Goal: Transaction & Acquisition: Purchase product/service

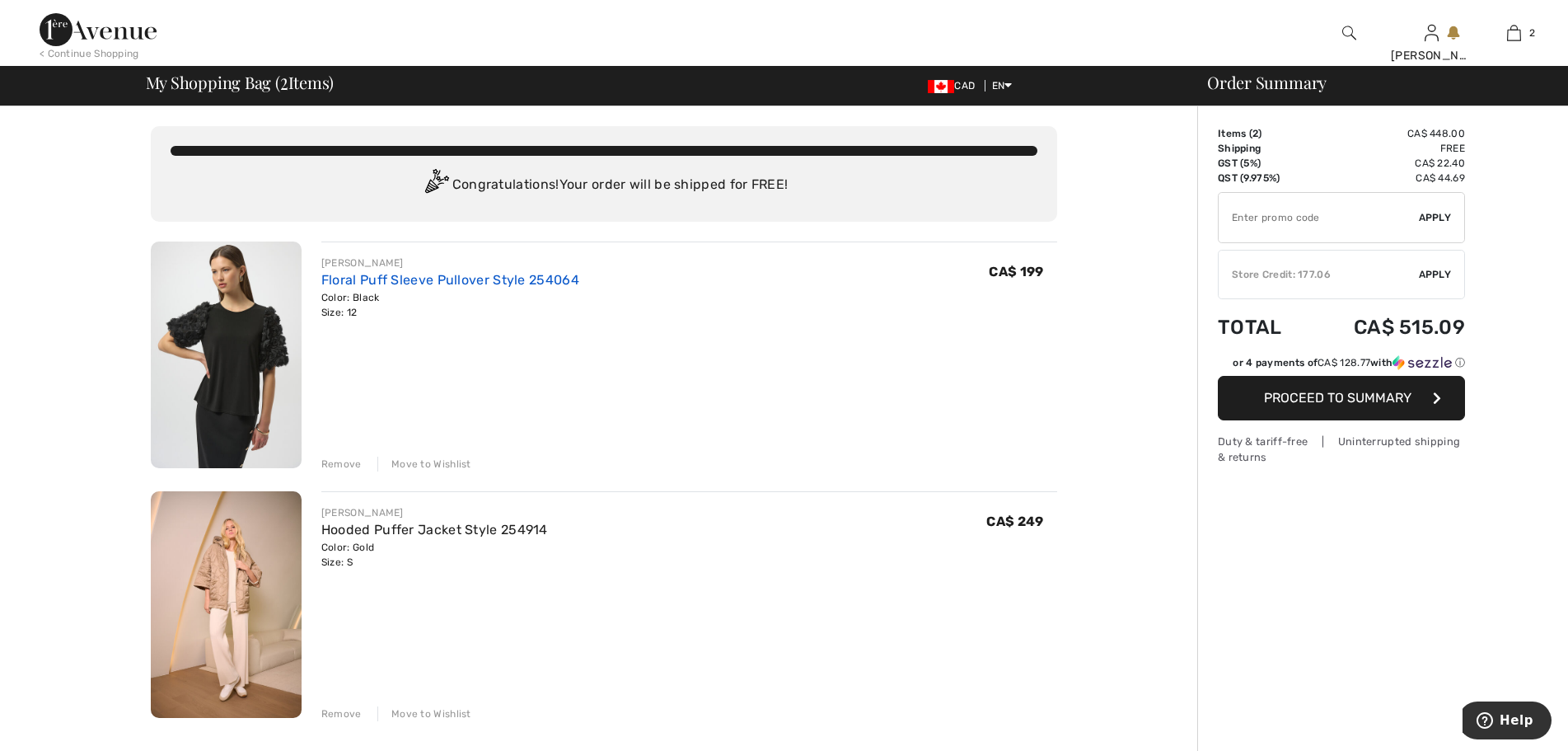
click at [411, 288] on link "Floral Puff Sleeve Pullover Style 254064" at bounding box center [450, 280] width 258 height 16
click at [409, 288] on link "Floral Puff Sleeve Pullover Style 254064" at bounding box center [450, 280] width 258 height 16
click at [228, 337] on img at bounding box center [226, 355] width 151 height 227
click at [229, 337] on img at bounding box center [226, 355] width 151 height 227
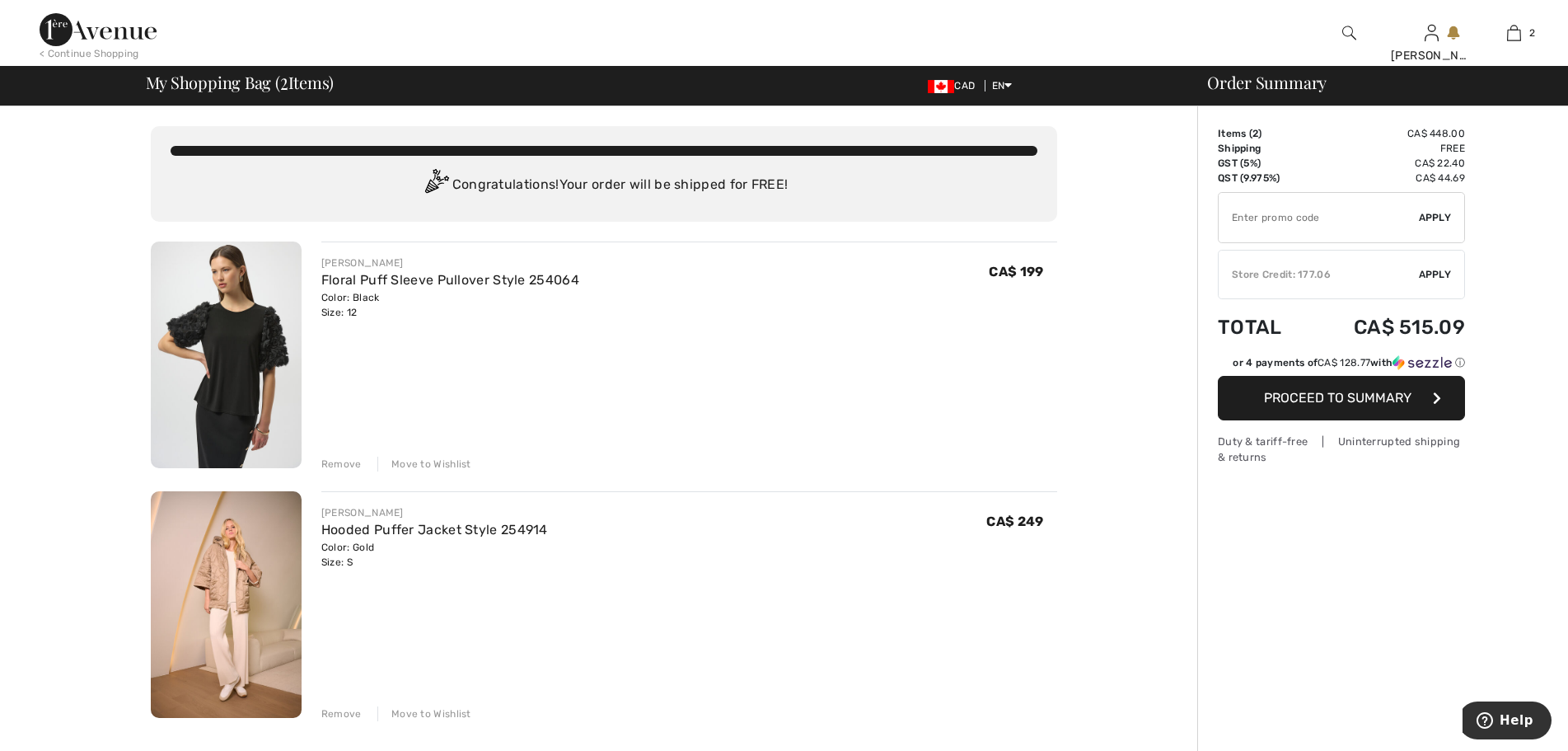
click at [229, 337] on img at bounding box center [226, 355] width 151 height 227
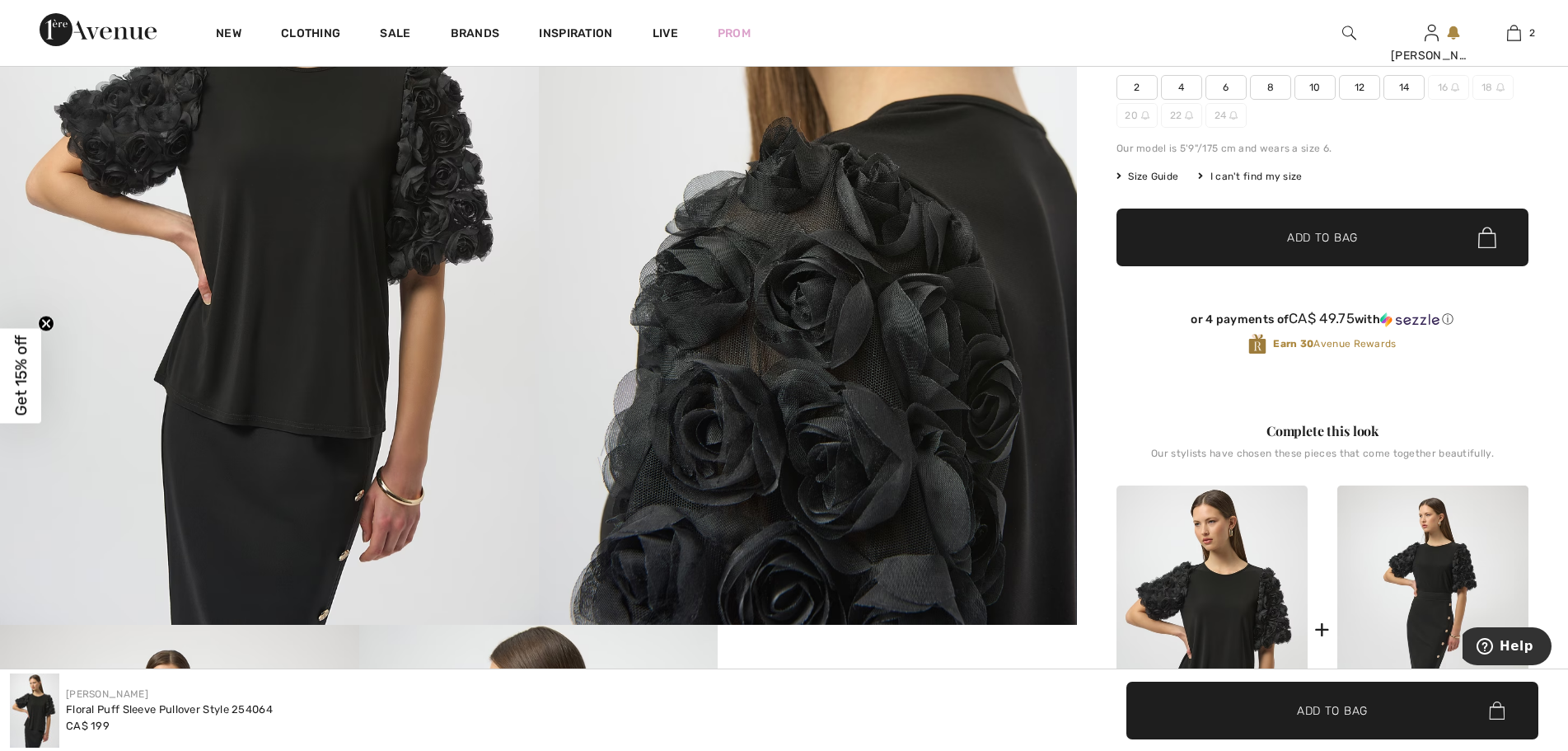
scroll to position [213, 0]
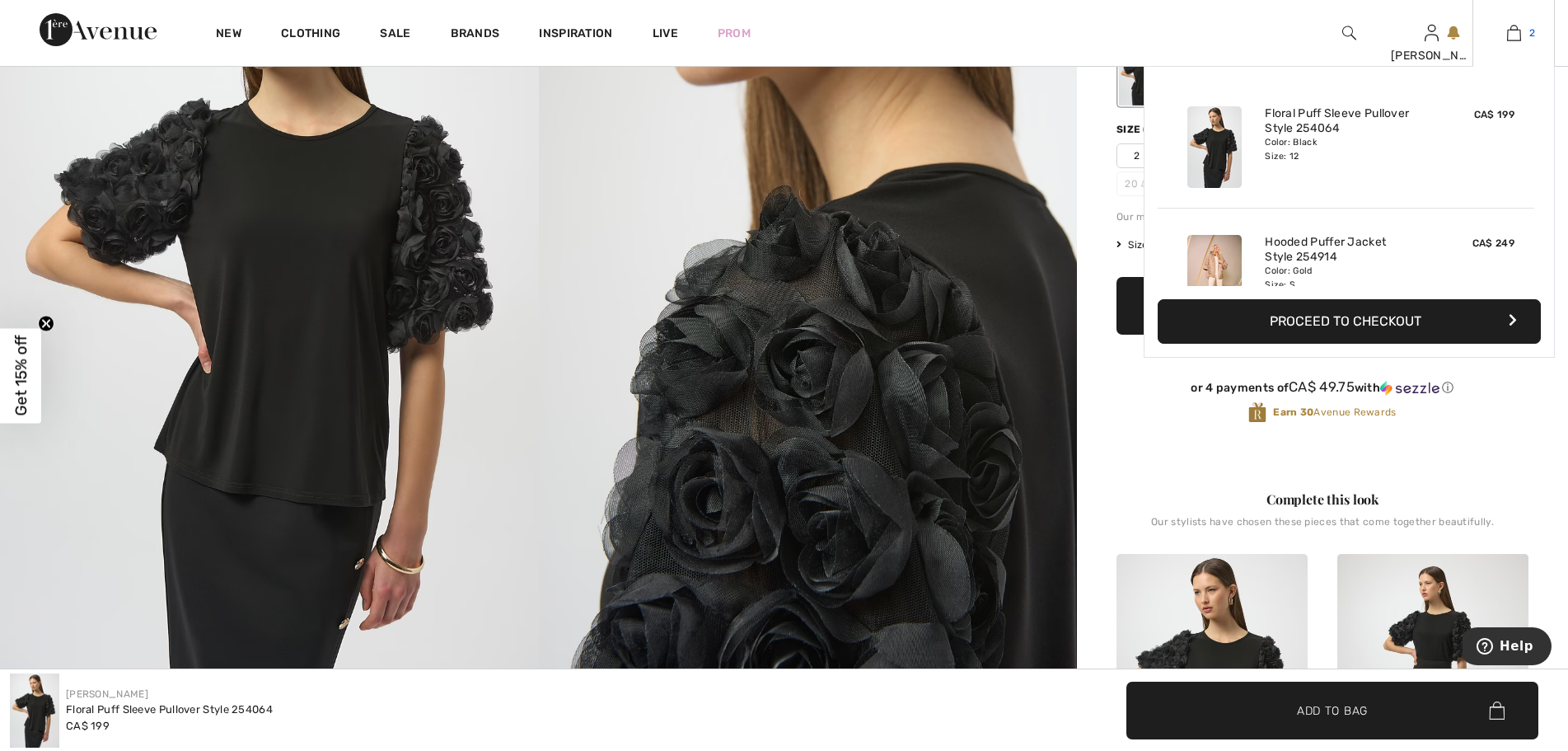
click at [1511, 31] on img at bounding box center [1513, 32] width 14 height 19
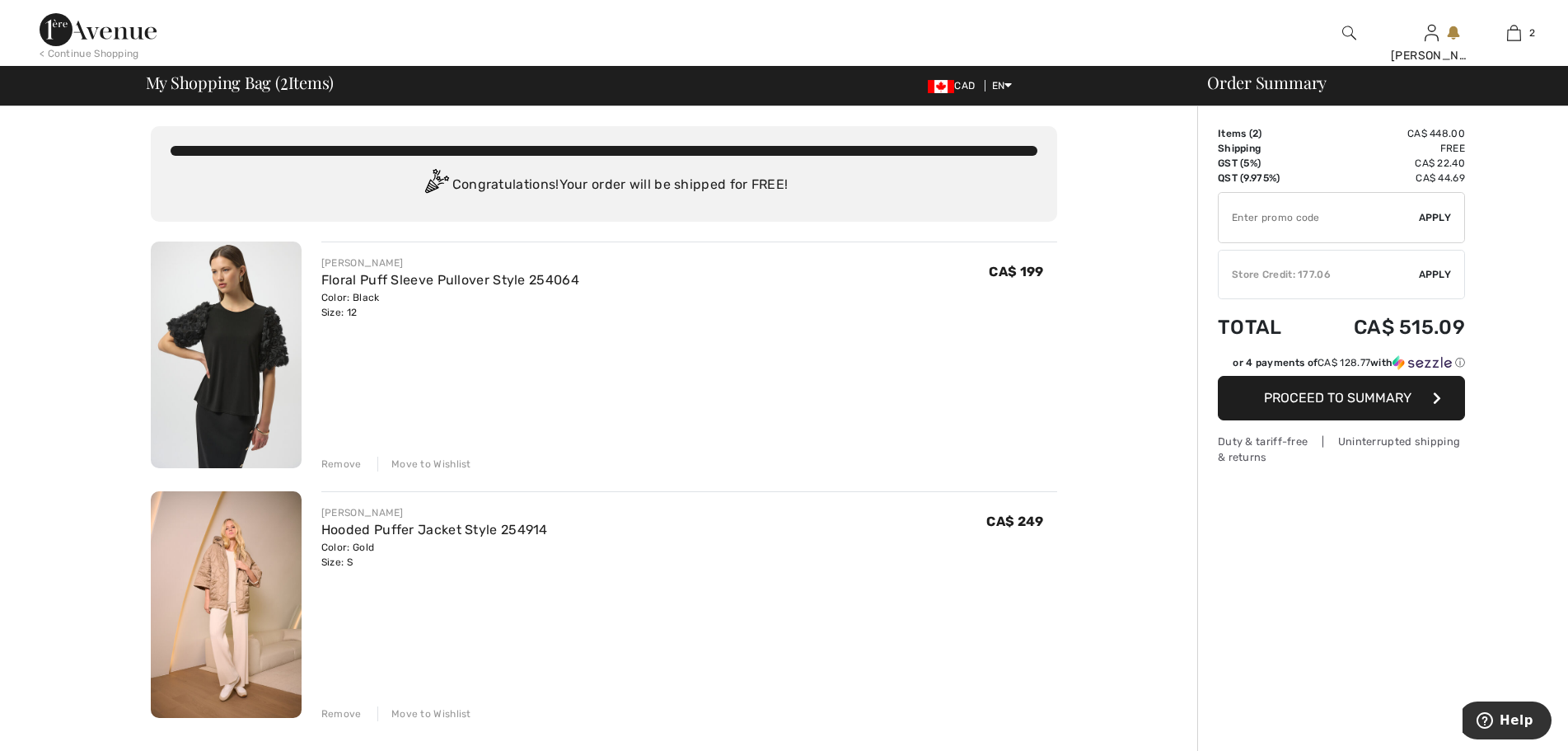
click at [1333, 282] on div "Store Credit: 177.06" at bounding box center [1318, 274] width 200 height 15
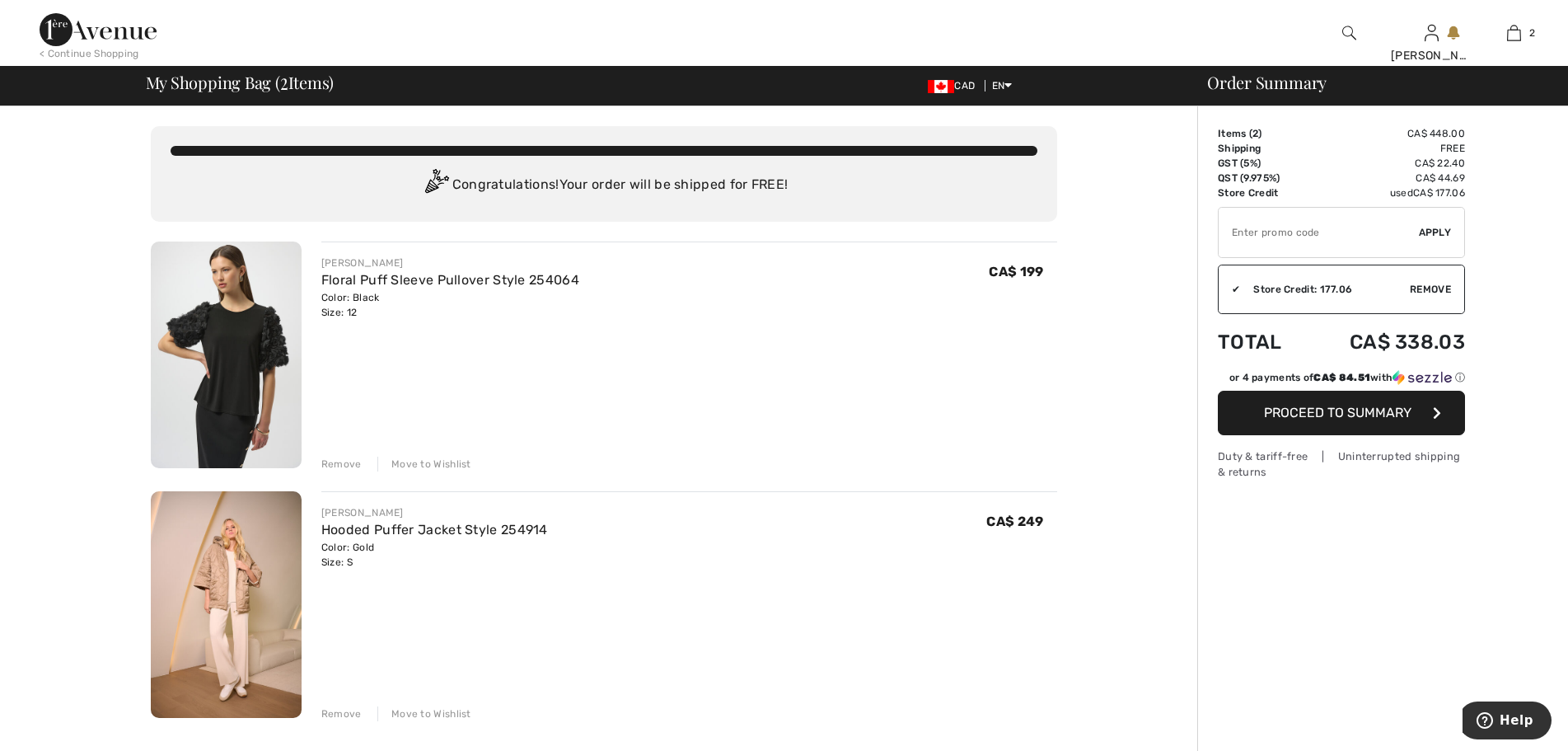
click at [1416, 432] on button "Proceed to Summary" at bounding box center [1341, 413] width 247 height 44
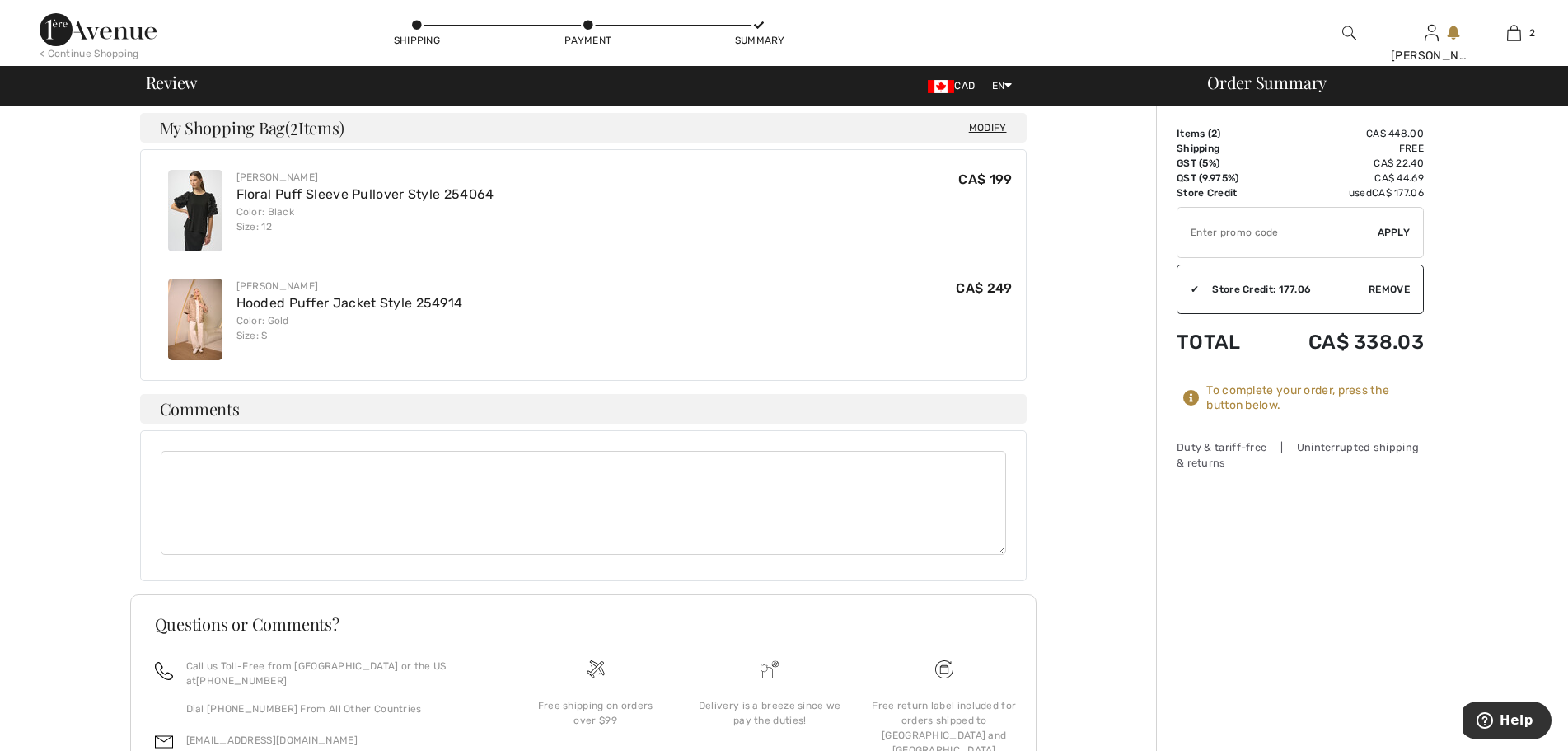
scroll to position [867, 0]
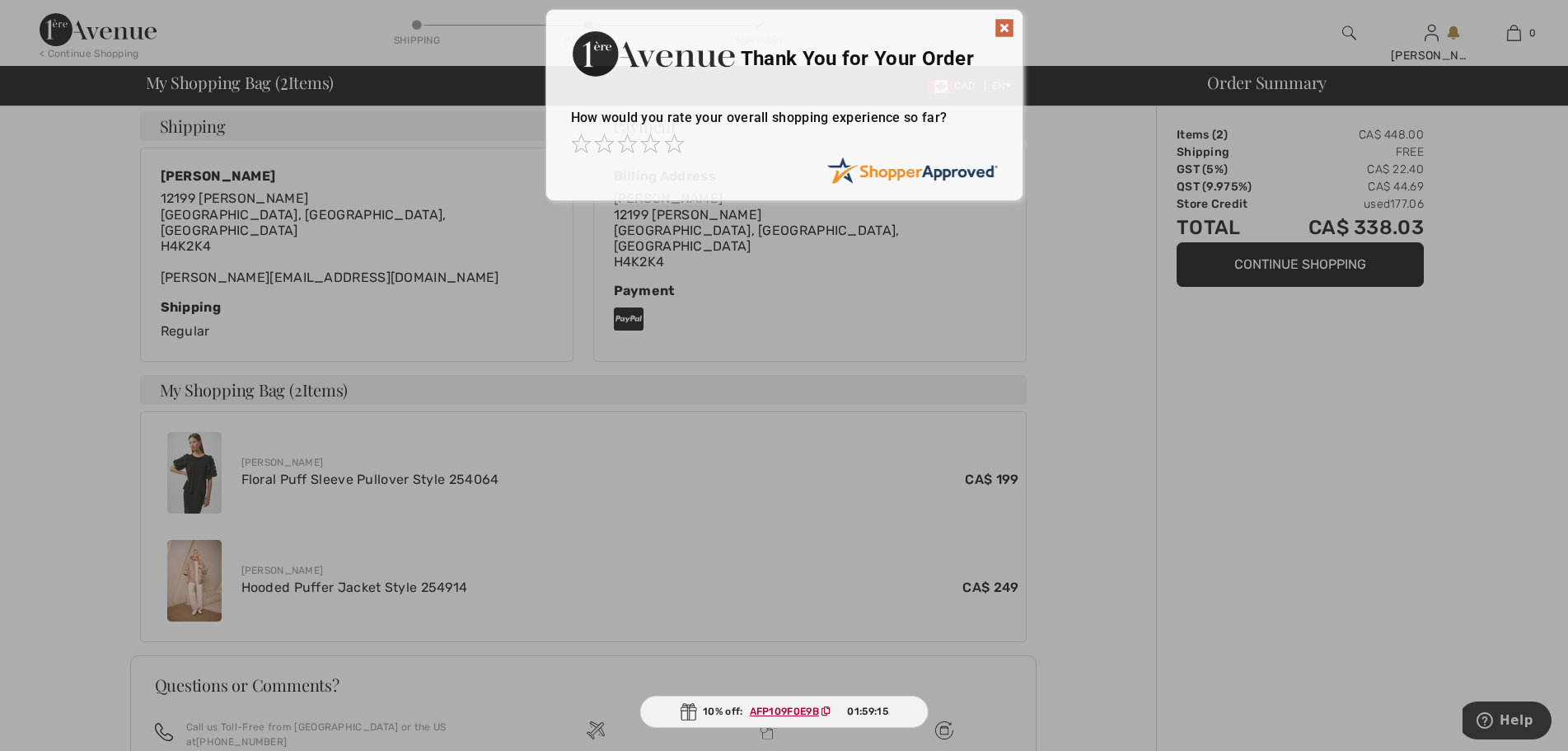
scroll to position [2, 0]
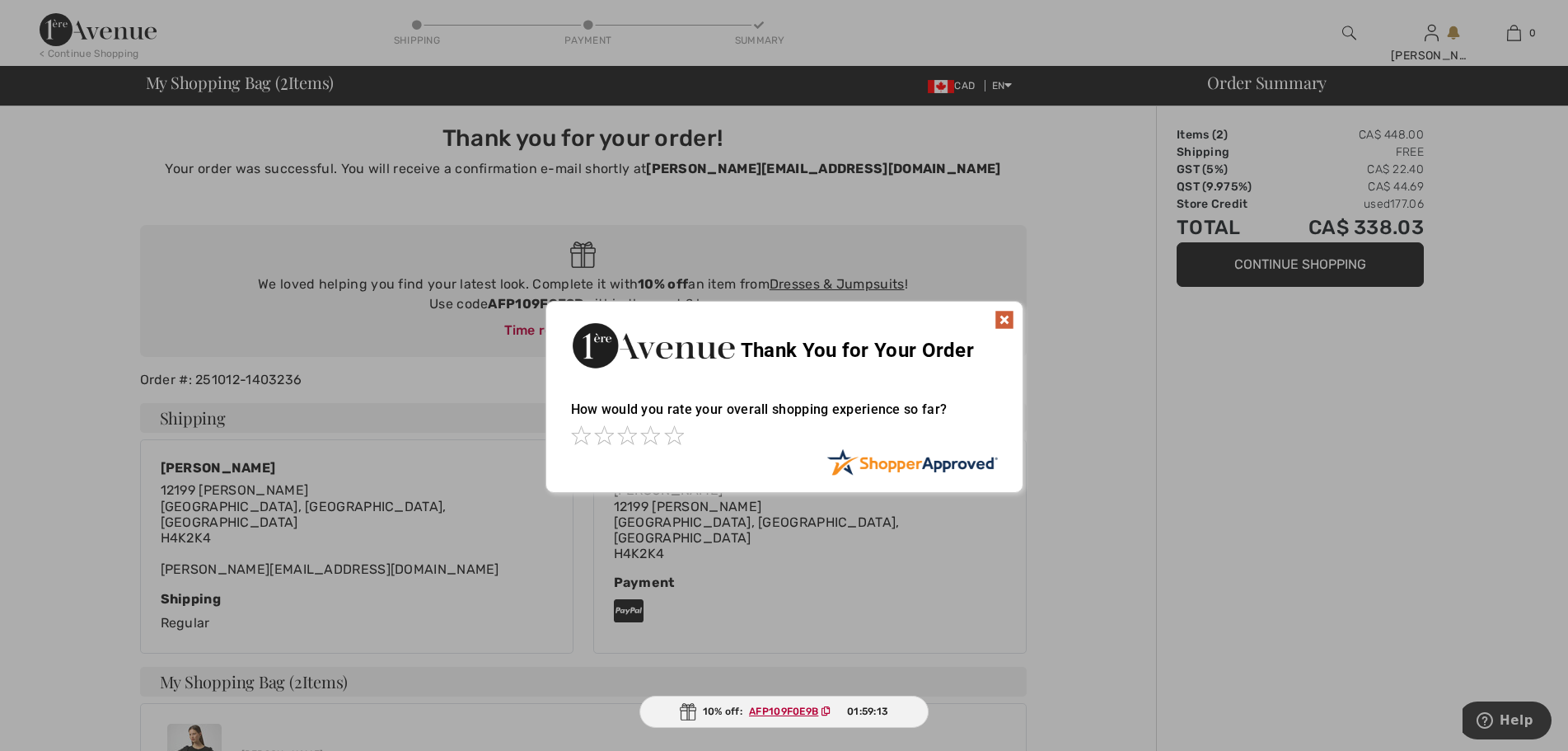
click at [1000, 321] on img at bounding box center [1003, 319] width 19 height 19
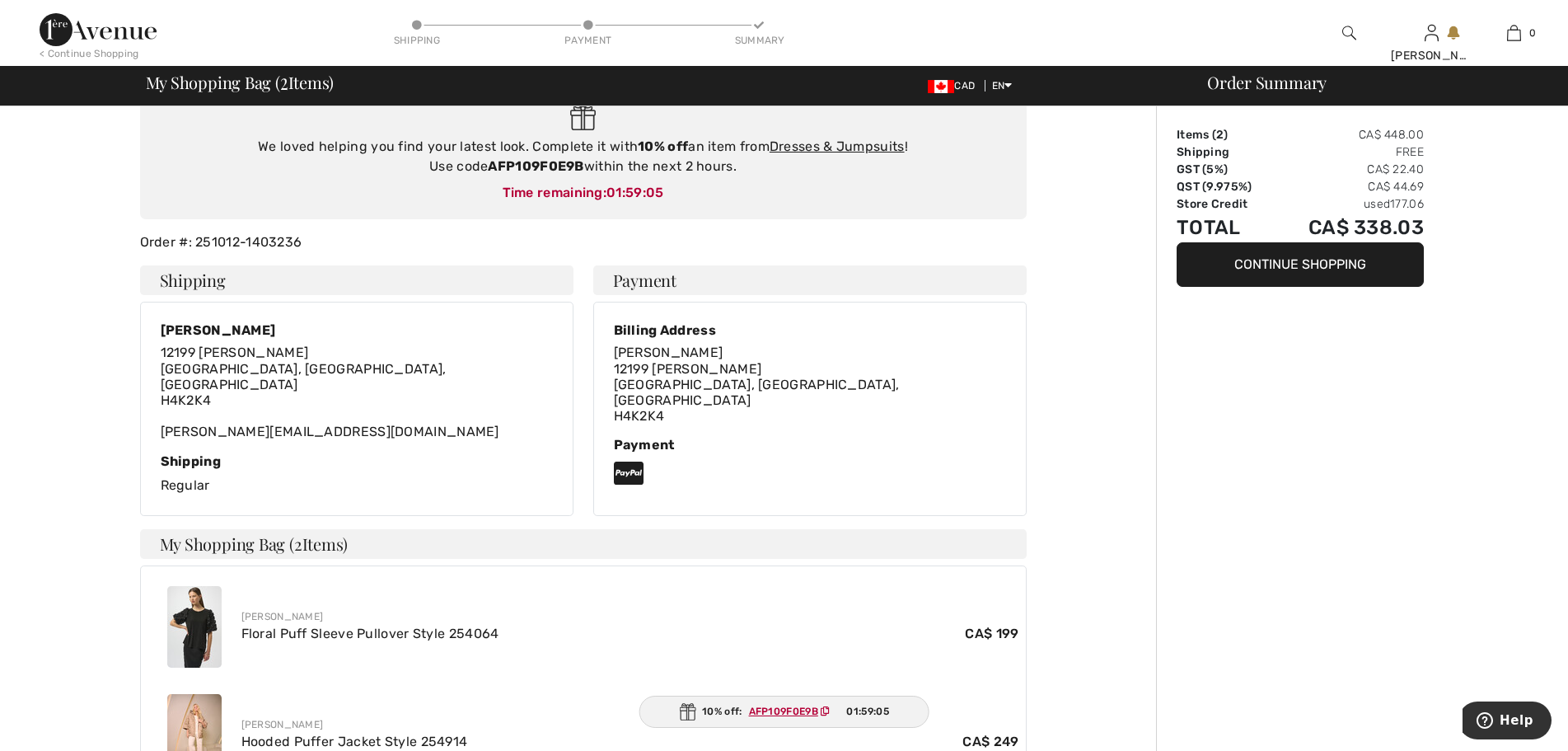
scroll to position [345, 0]
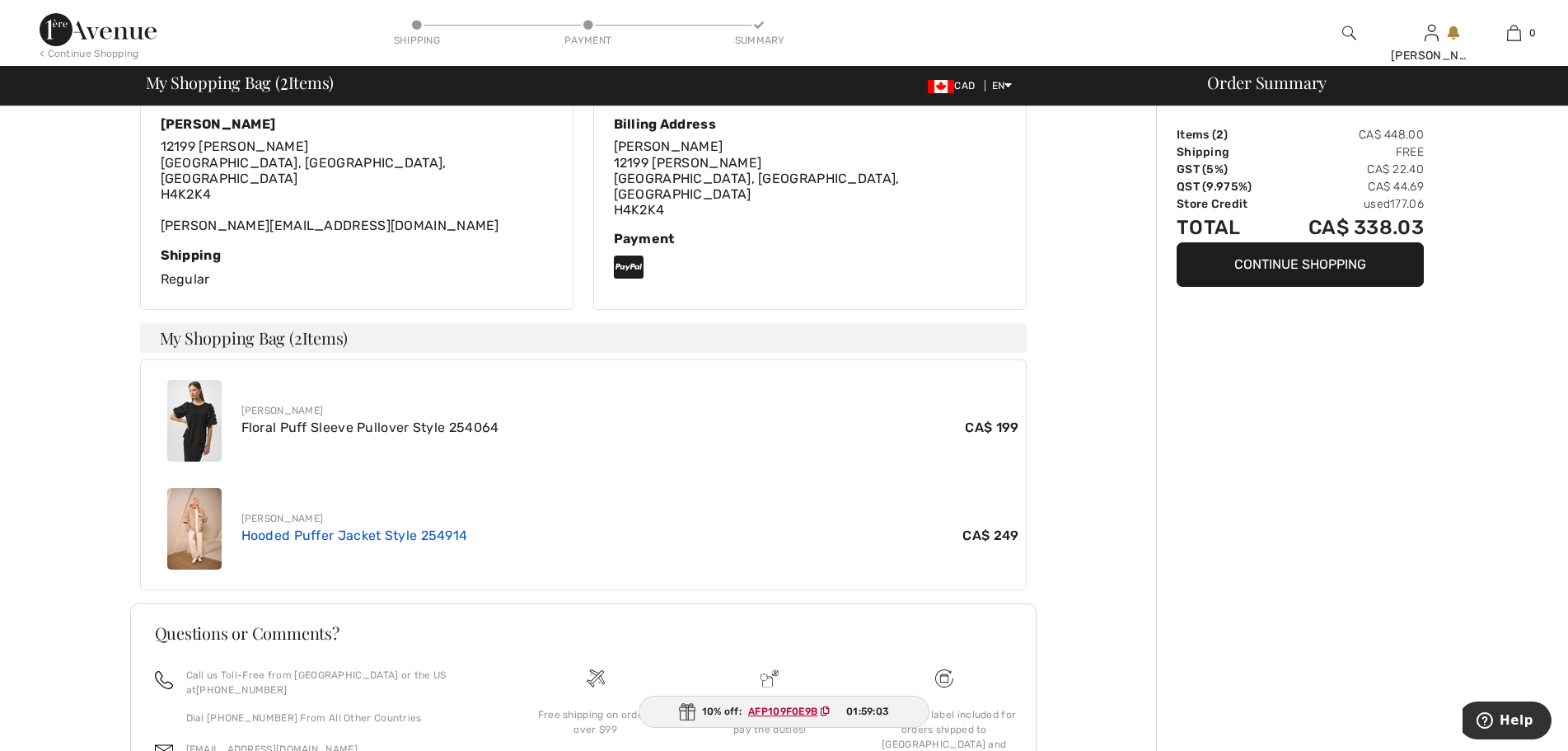
click at [389, 544] on link "Hooded Puffer Jacket Style 254914" at bounding box center [355, 535] width 227 height 16
